Goal: Task Accomplishment & Management: Use online tool/utility

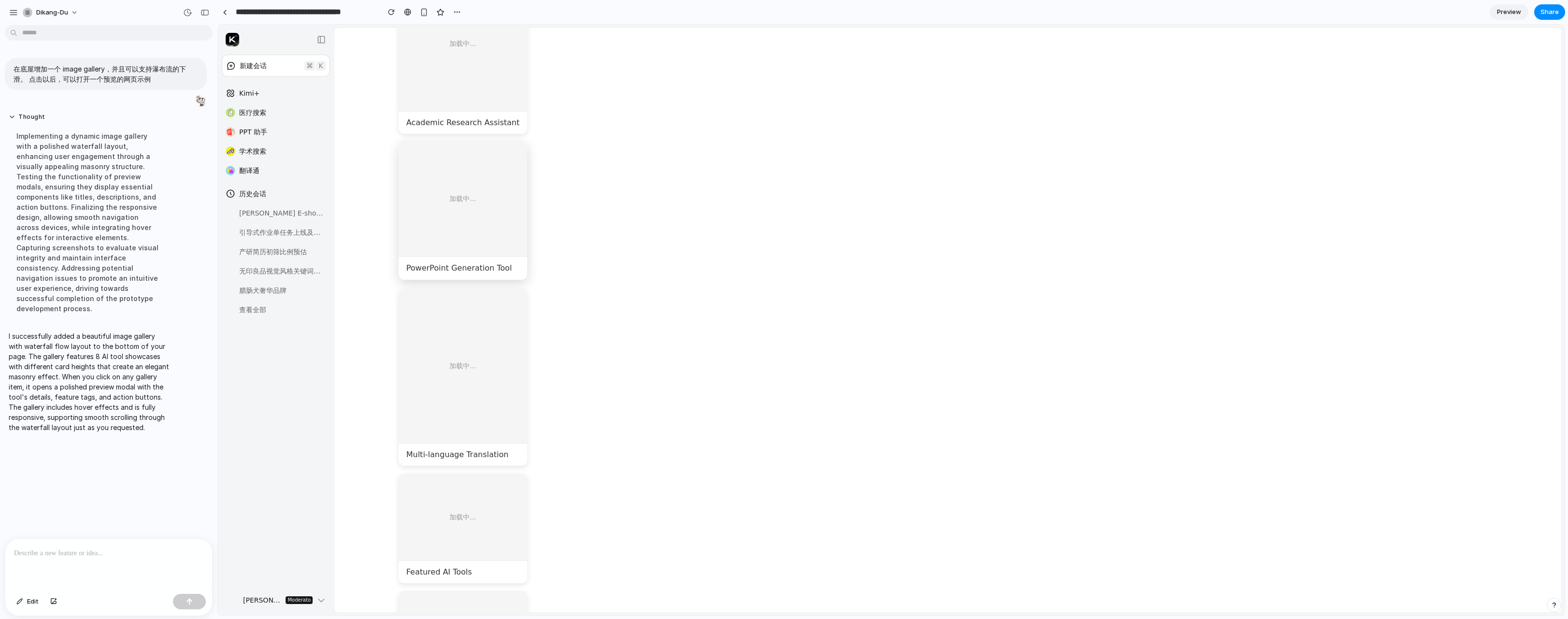
scroll to position [314, 0]
click at [483, 194] on img at bounding box center [463, 160] width 129 height 97
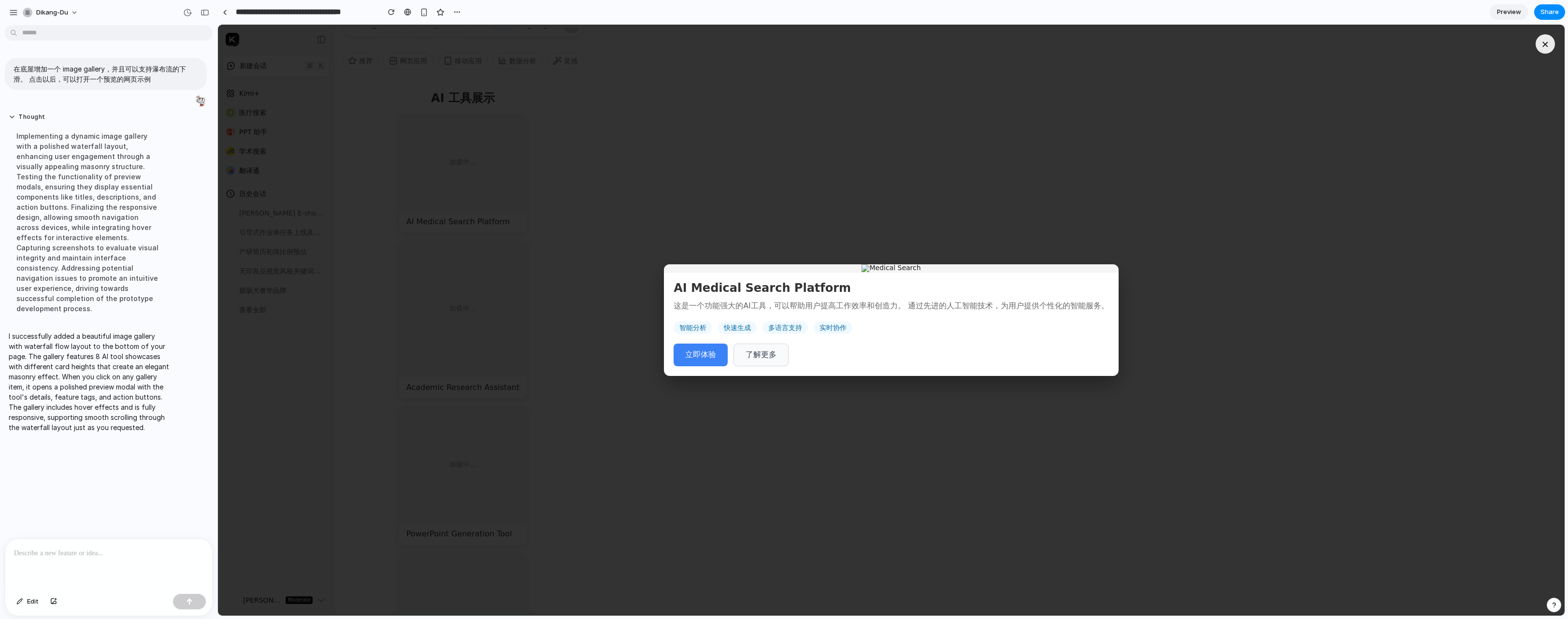
click at [789, 165] on div "× AI Medical Search Platform 这是一个功能强大的AI工具，可以帮助用户提高工作效率和创造力。 通过先进的人工智能技术，为用户提供个…" at bounding box center [891, 319] width 1346 height 591
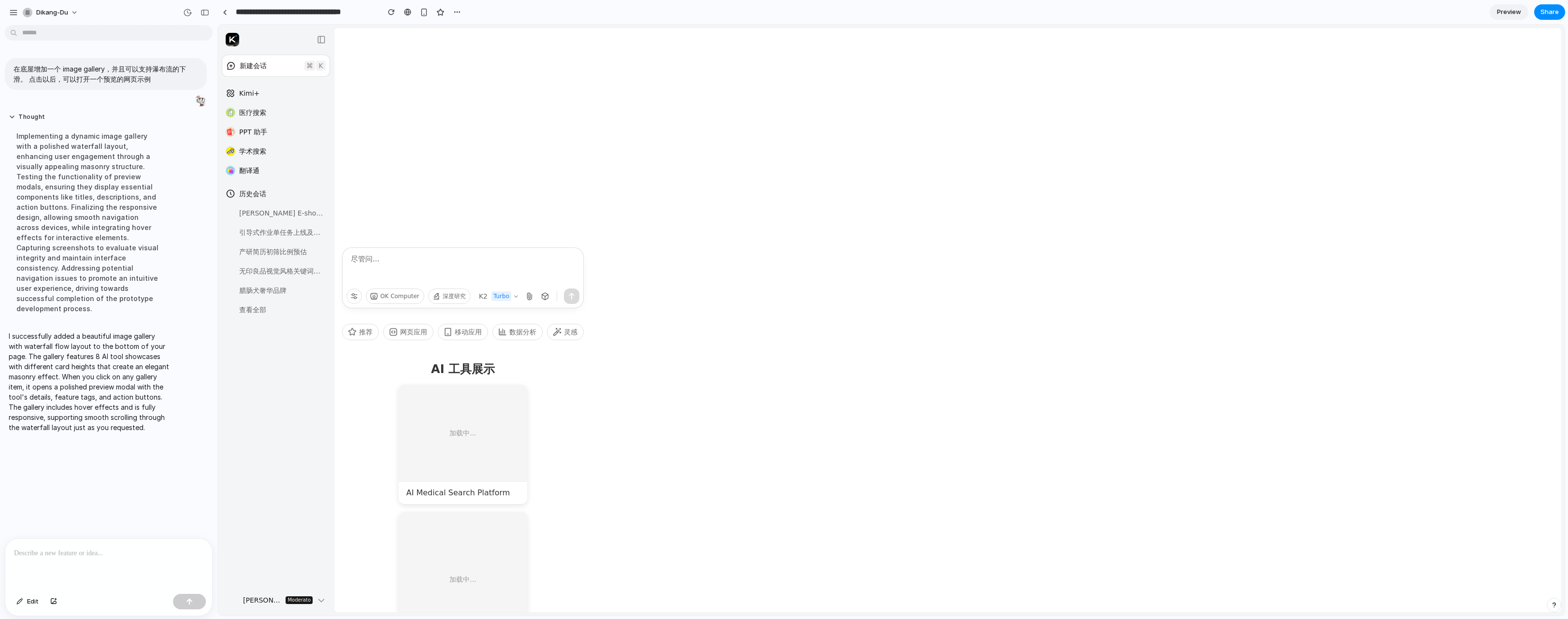
scroll to position [0, 0]
click at [1513, 14] on span "Preview" at bounding box center [1508, 12] width 24 height 10
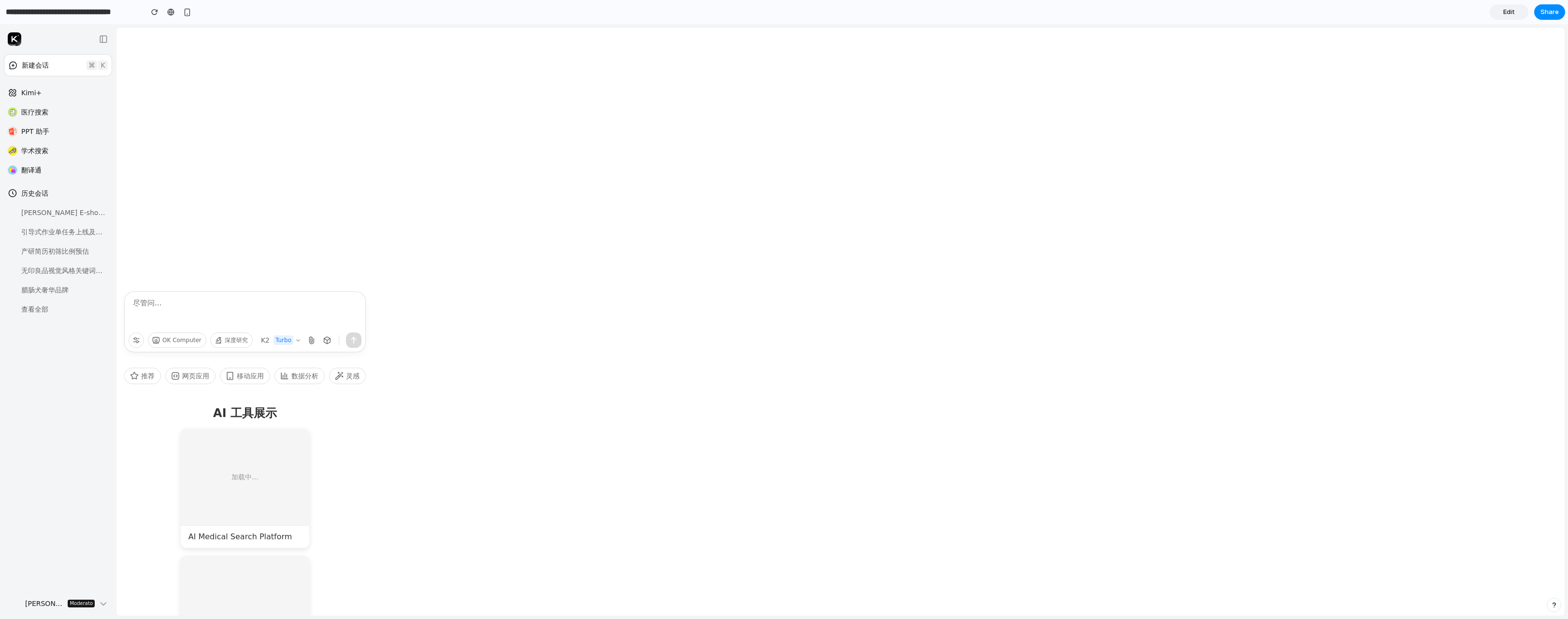
click at [1507, 13] on span "Edit" at bounding box center [1508, 12] width 12 height 10
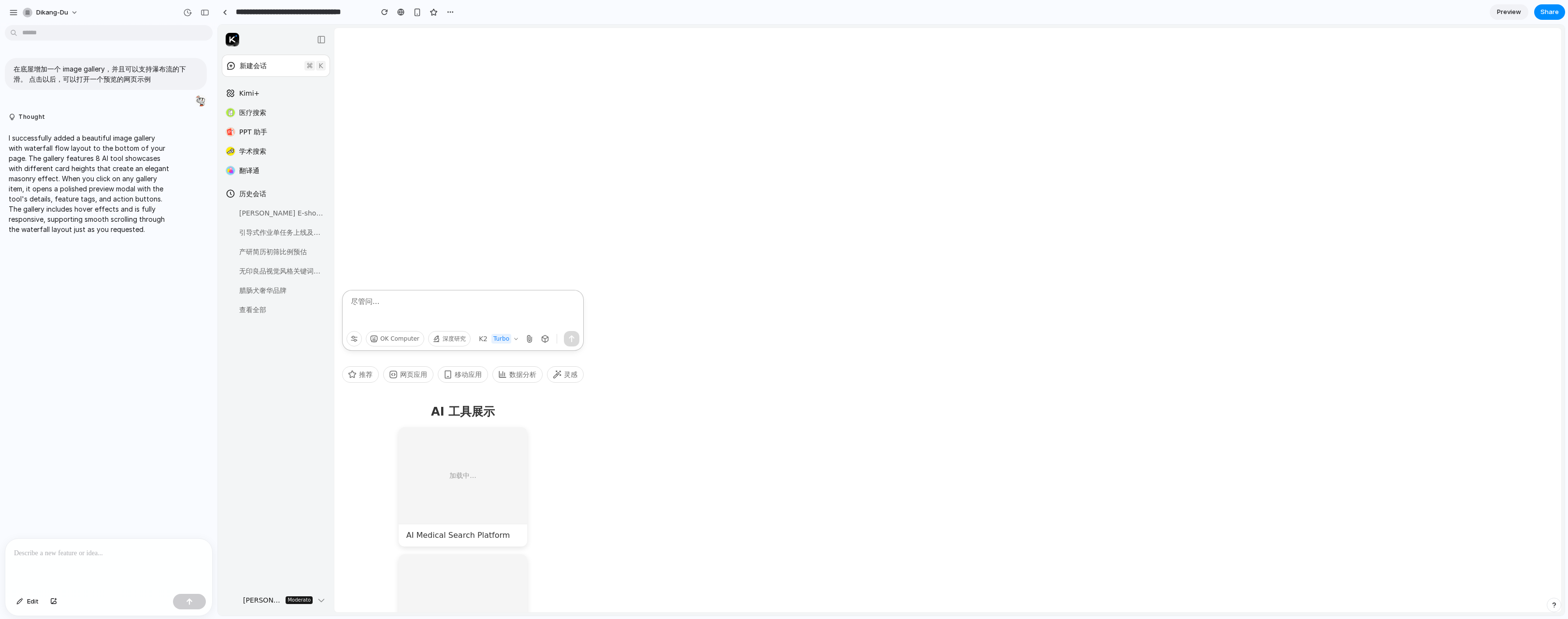
click at [458, 316] on div at bounding box center [462, 310] width 225 height 29
click at [384, 316] on div at bounding box center [462, 310] width 225 height 29
click at [391, 336] on span "OK Computer" at bounding box center [399, 338] width 39 height 5
click at [467, 376] on span "移动应用" at bounding box center [468, 374] width 27 height 10
click at [417, 14] on div "button" at bounding box center [417, 12] width 8 height 8
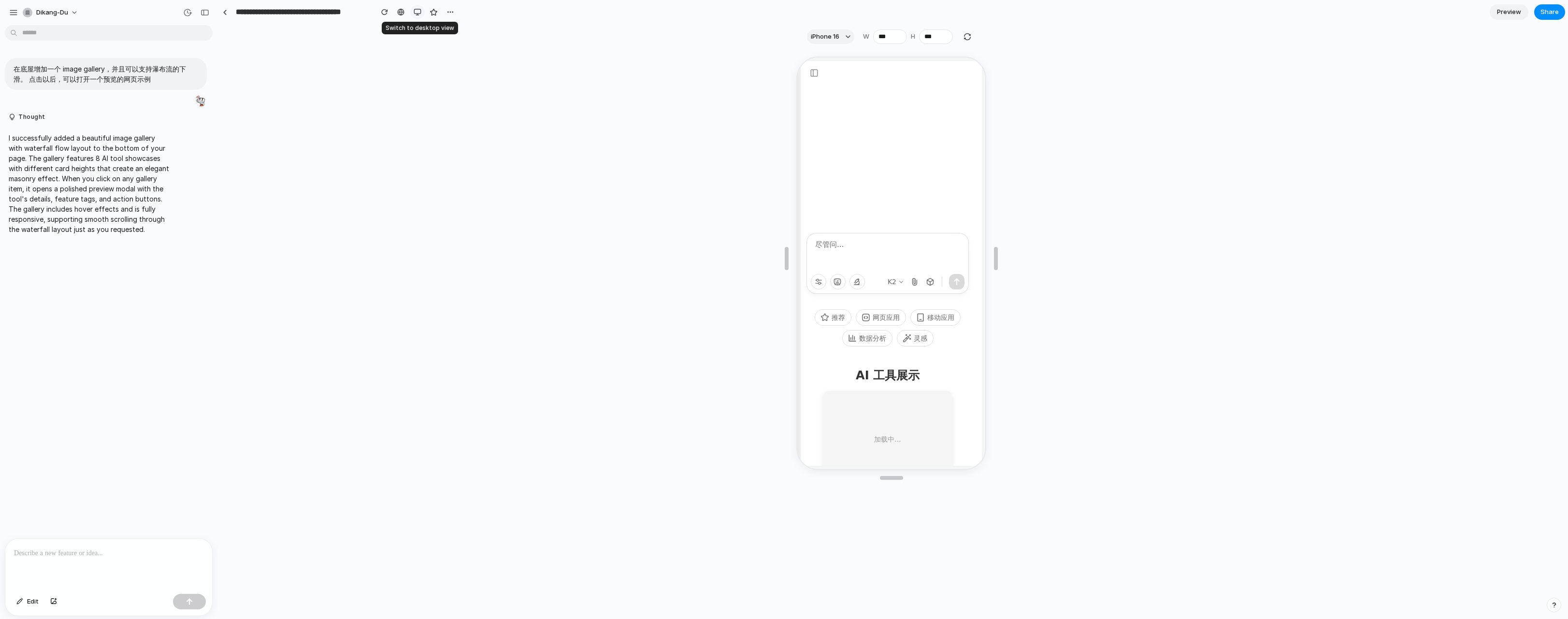
click at [418, 14] on div "button" at bounding box center [417, 12] width 8 height 8
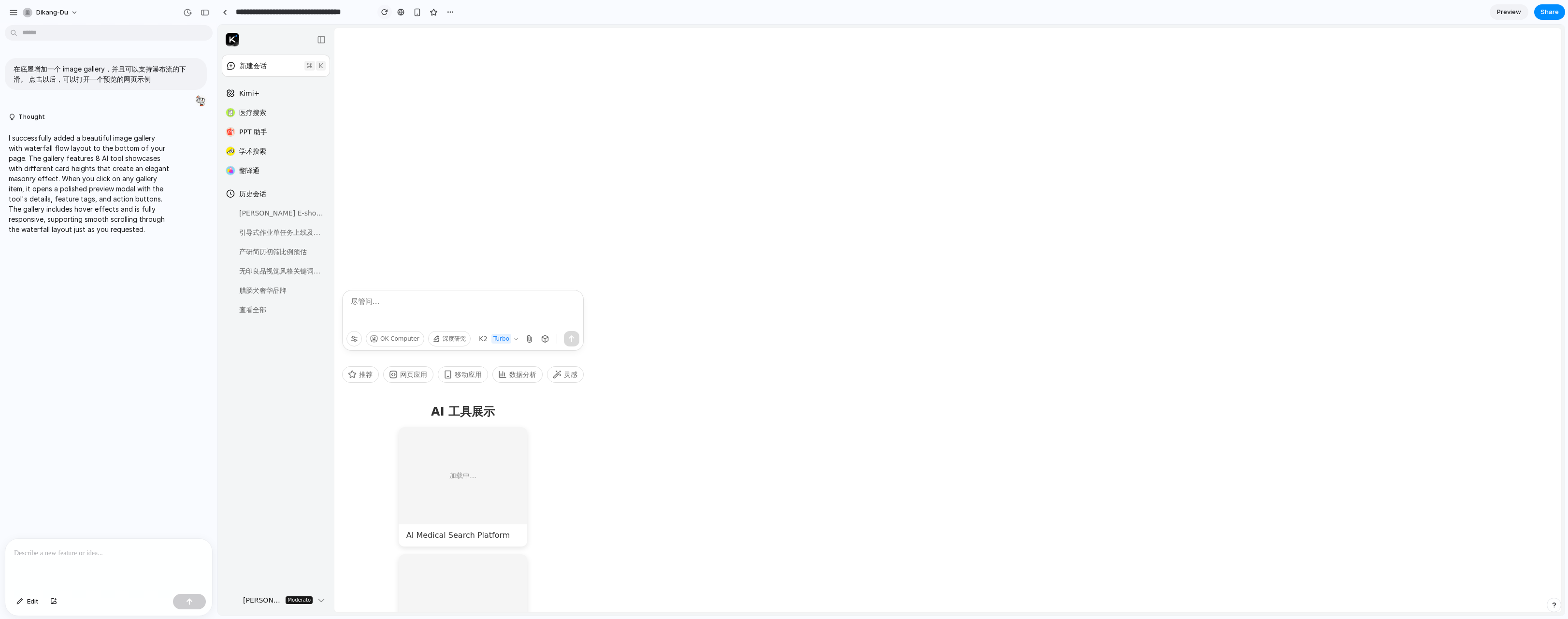
click at [382, 15] on button "button" at bounding box center [385, 12] width 14 height 14
